Goal: Manage account settings

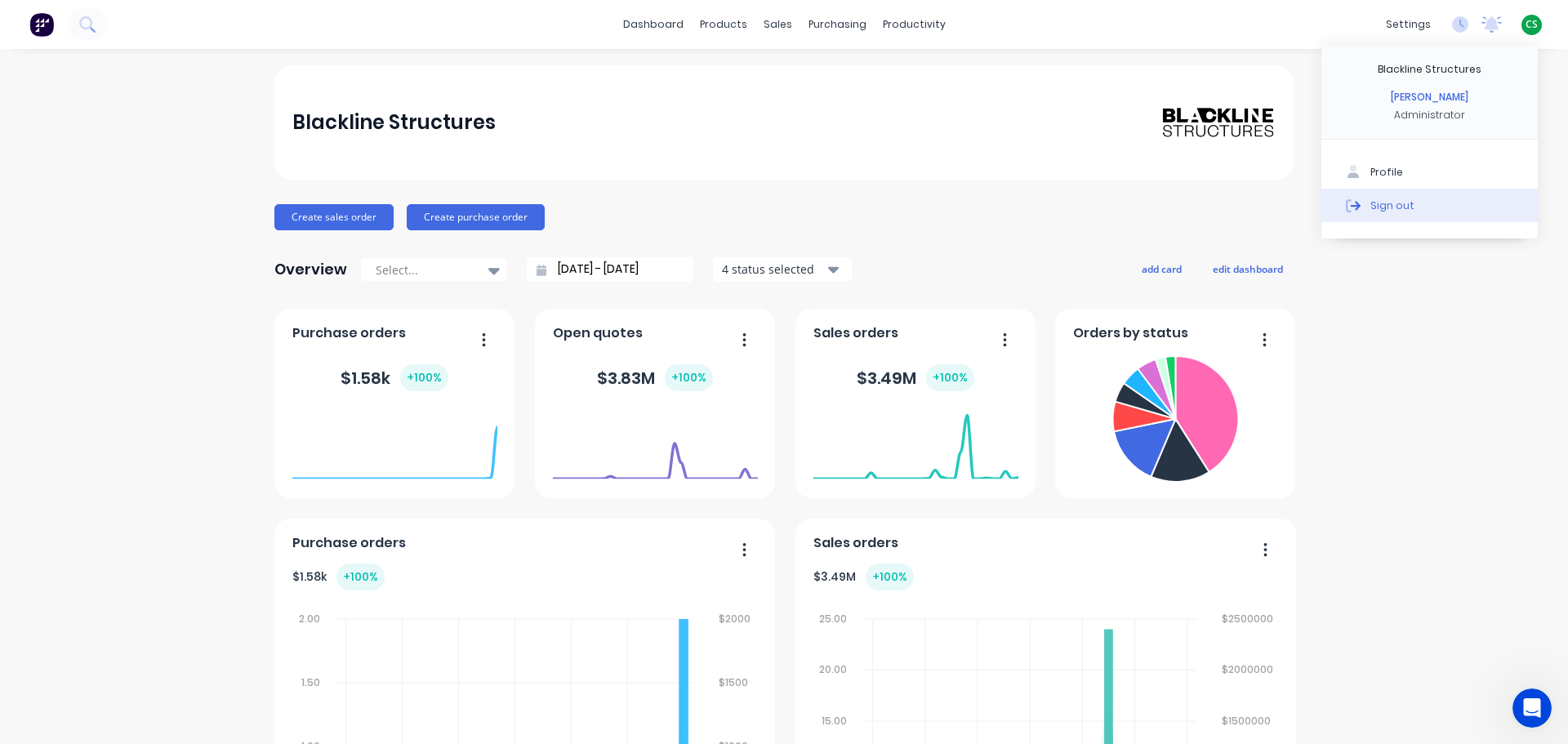
click at [1391, 210] on div "Sign out" at bounding box center [1392, 204] width 44 height 15
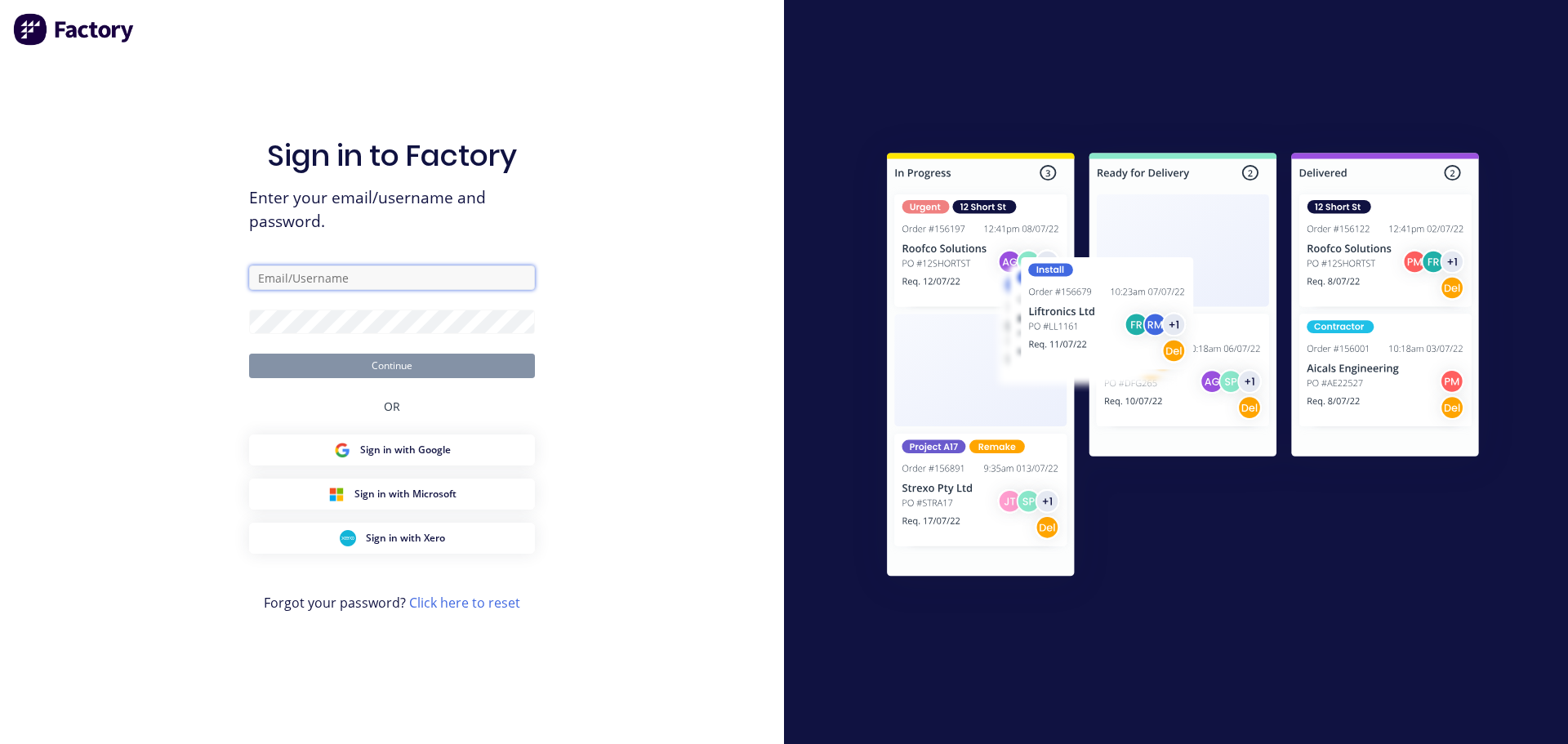
click at [306, 273] on input "text" at bounding box center [392, 277] width 286 height 25
type input "cat"
type input "[PERSON_NAME][EMAIL_ADDRESS][DOMAIN_NAME]"
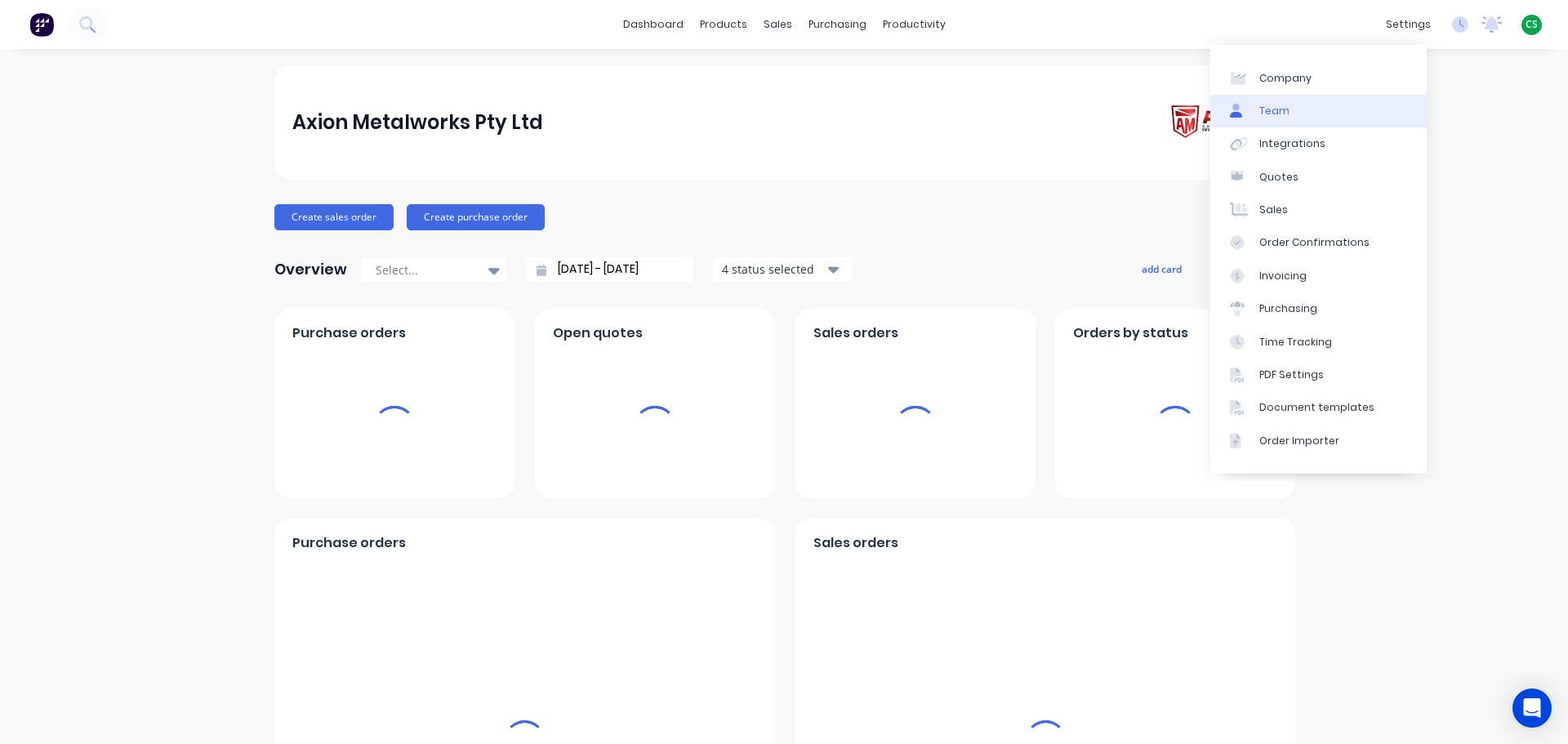
click at [1327, 104] on link "Team" at bounding box center [1318, 110] width 216 height 32
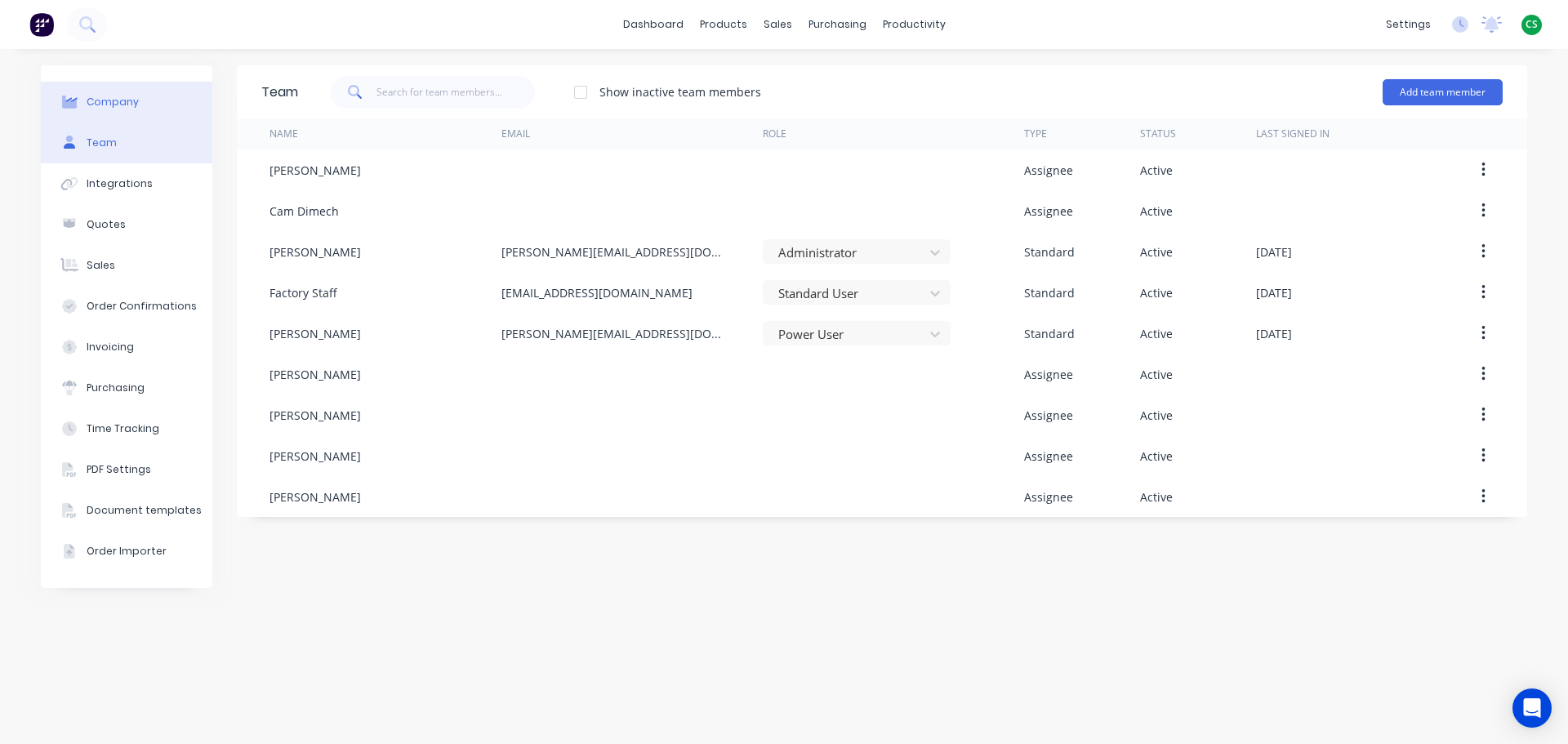
drag, startPoint x: 99, startPoint y: 94, endPoint x: 114, endPoint y: 104, distance: 18.0
click at [99, 94] on div "Company" at bounding box center [112, 101] width 52 height 15
select select "AU"
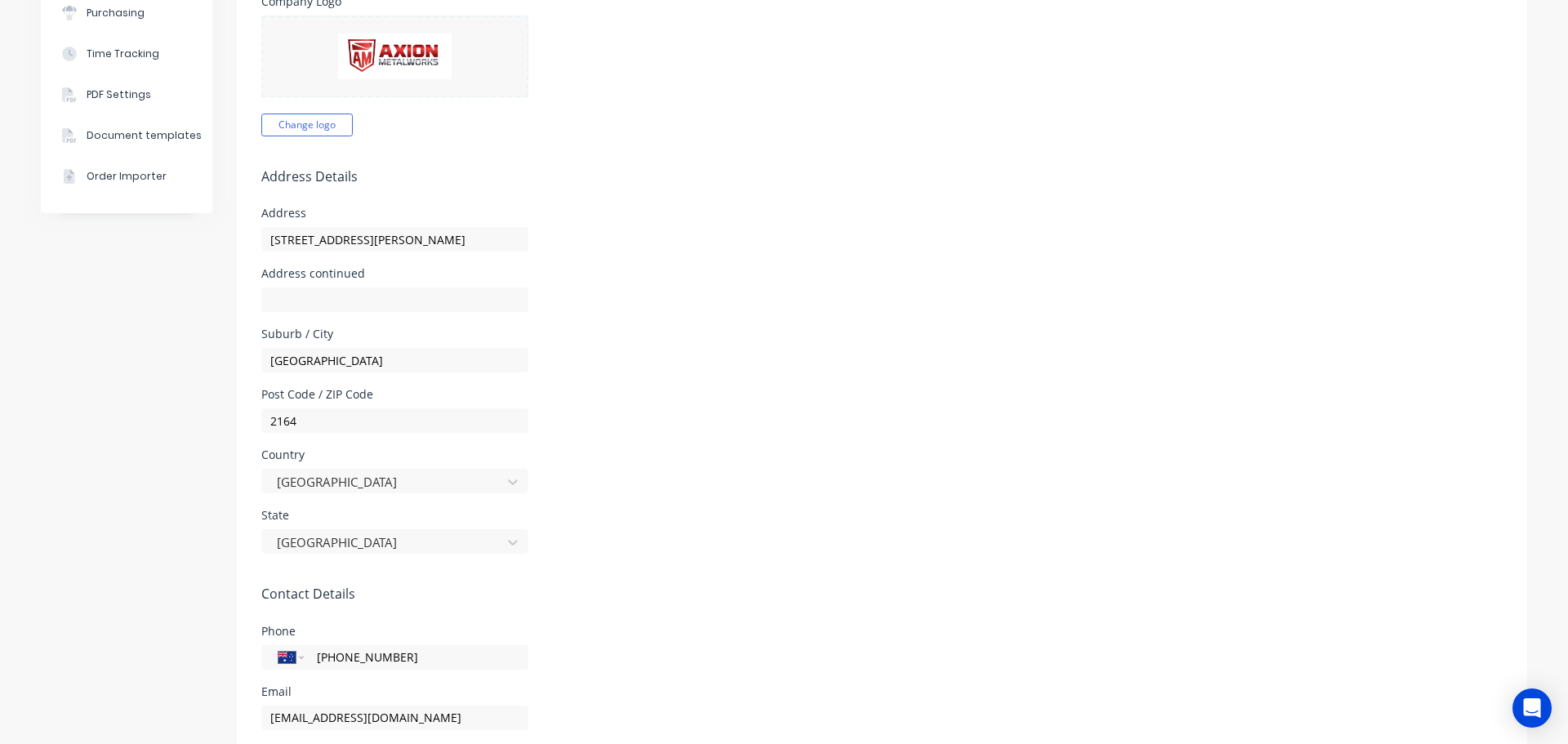
scroll to position [490, 0]
